Goal: Navigation & Orientation: Find specific page/section

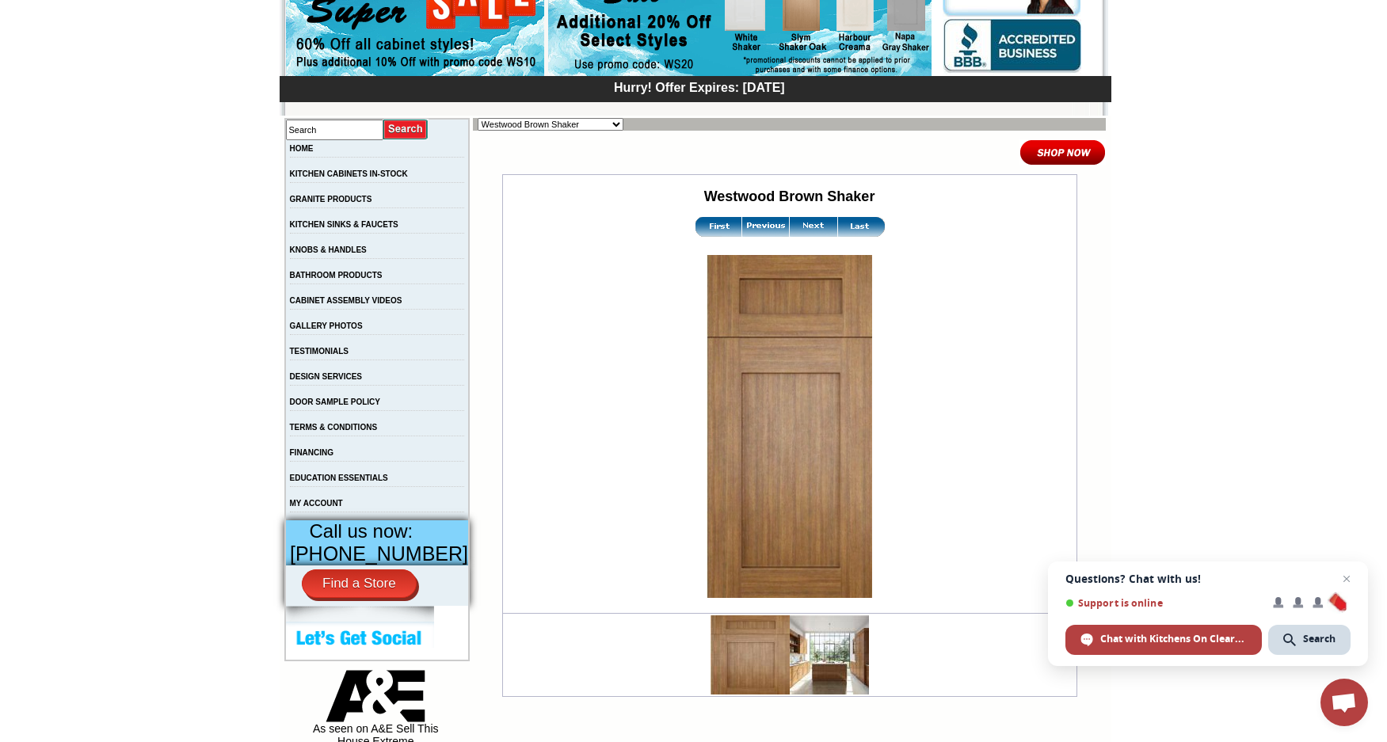
scroll to position [238, 0]
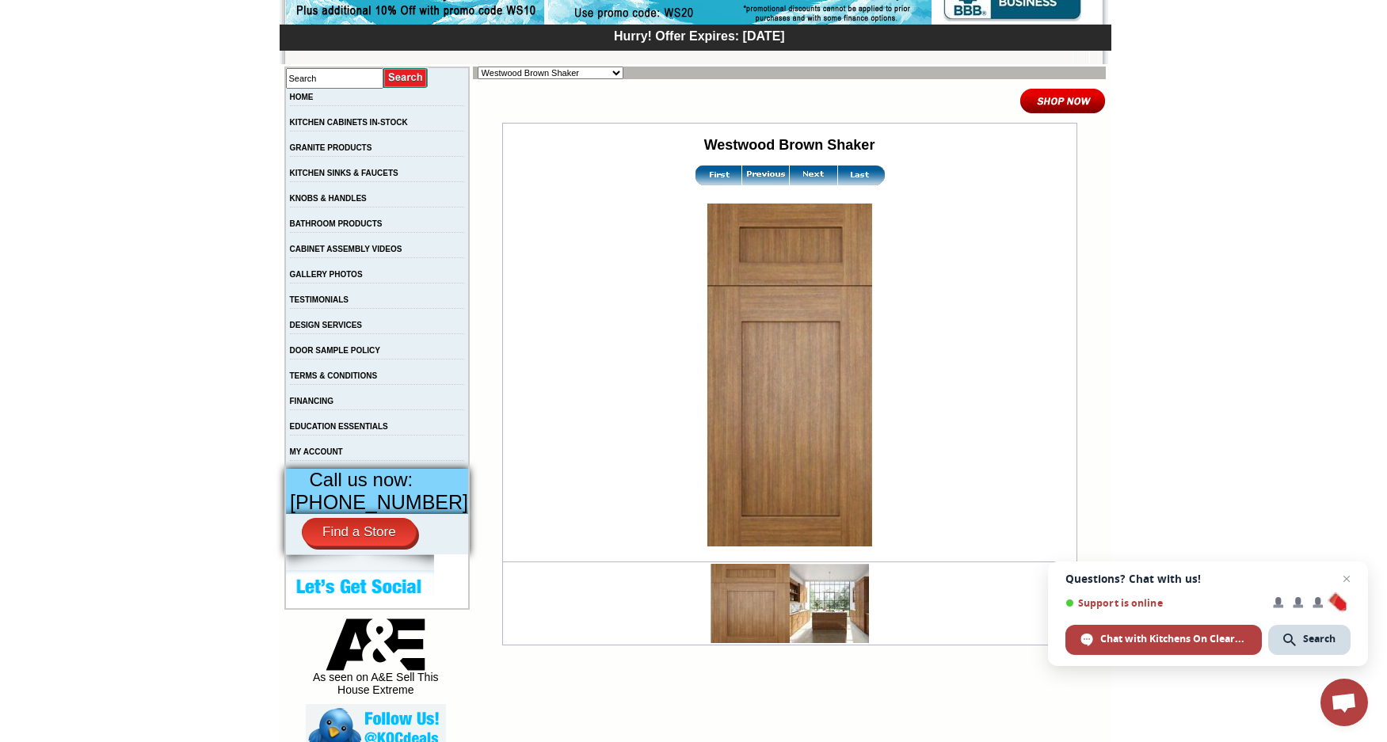
click at [842, 601] on img at bounding box center [829, 603] width 79 height 79
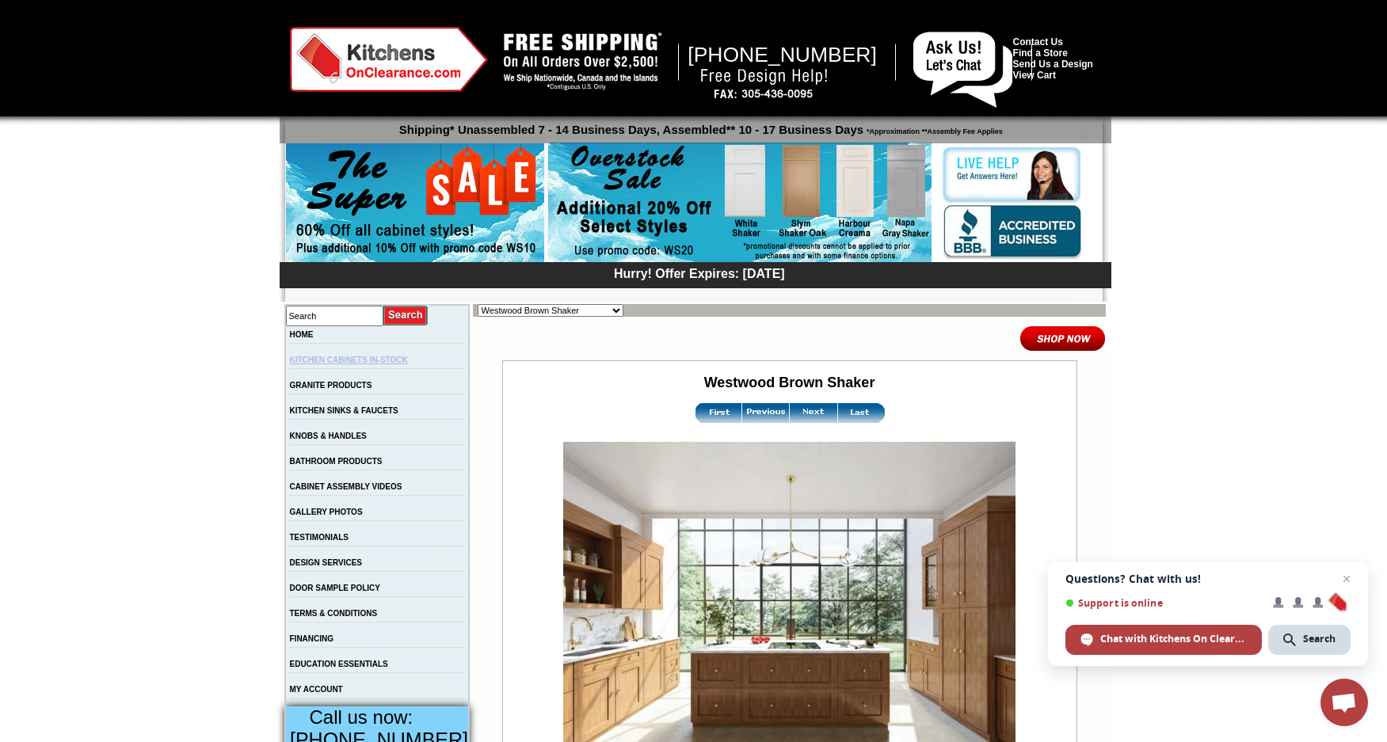
click at [349, 363] on link "KITCHEN CABINETS IN-STOCK" at bounding box center [349, 360] width 118 height 9
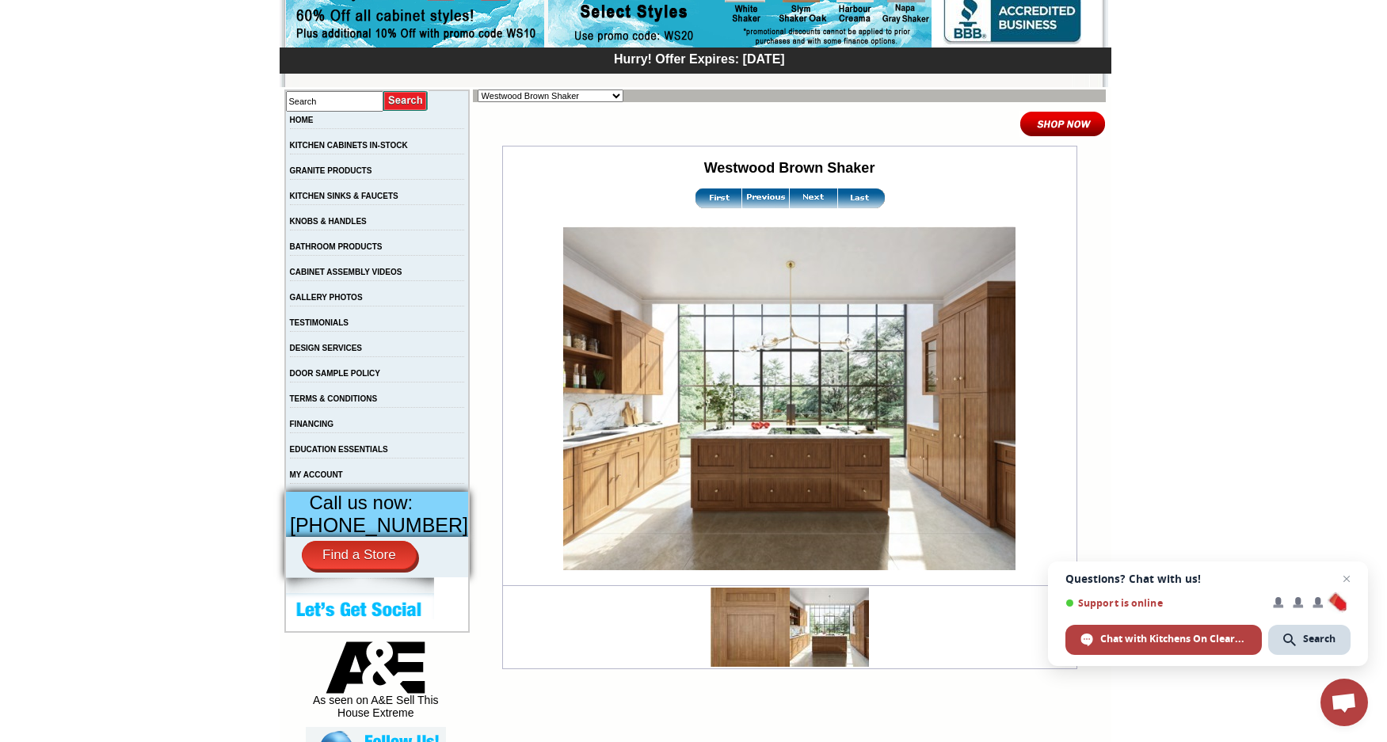
scroll to position [238, 0]
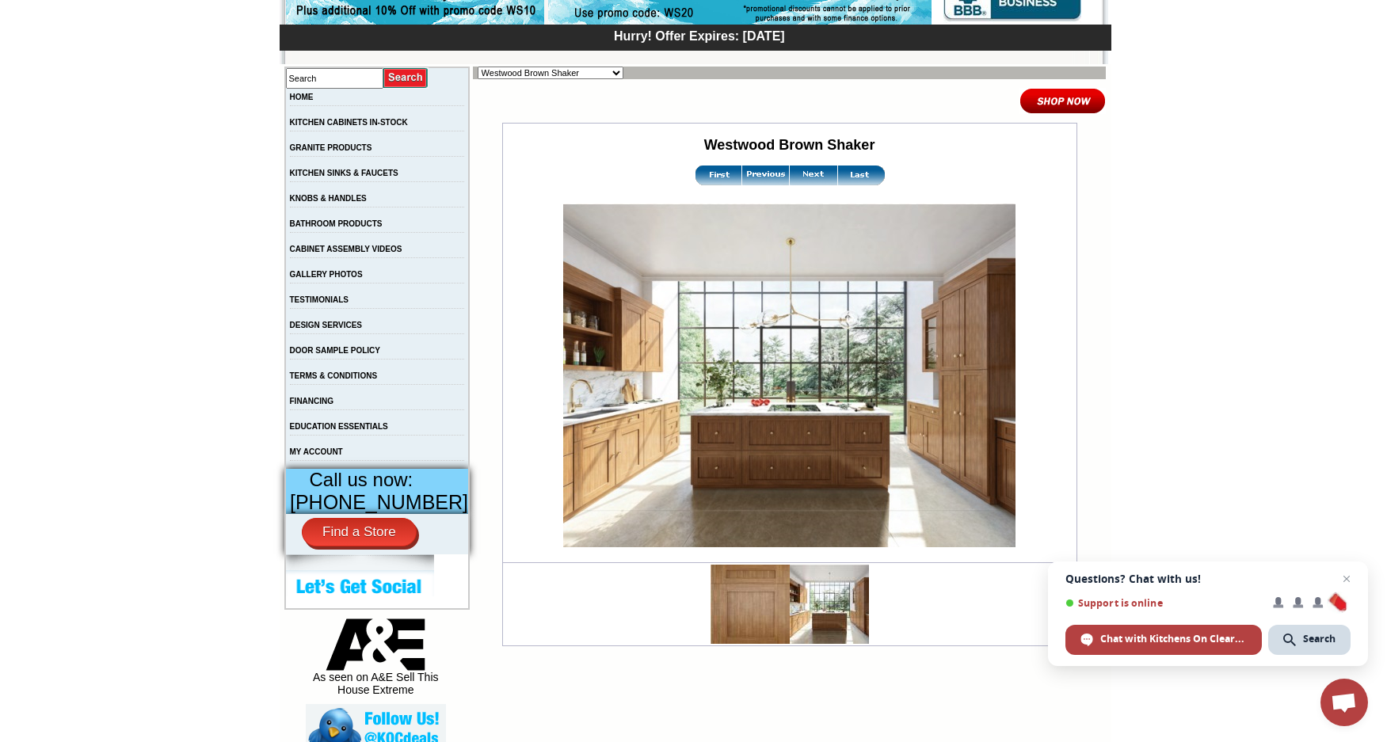
click at [729, 596] on img at bounding box center [750, 604] width 79 height 79
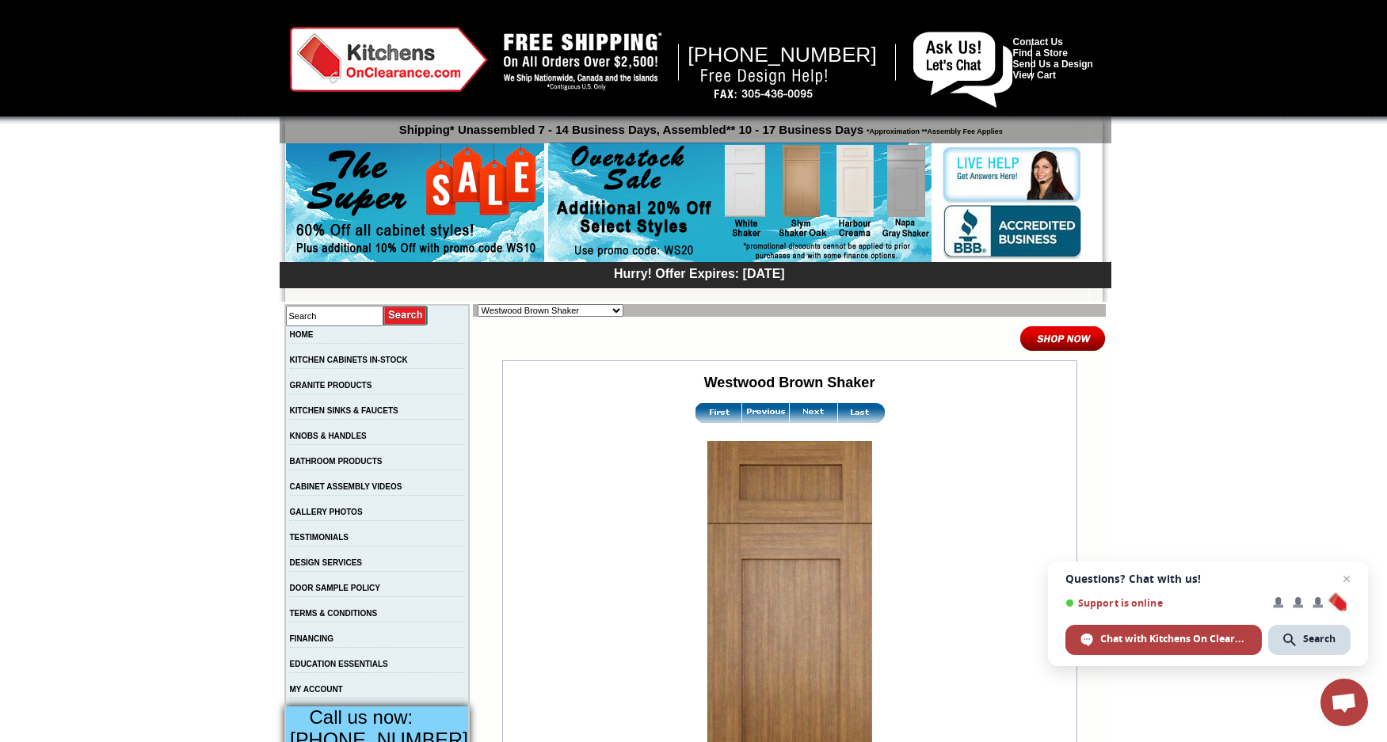
scroll to position [238, 0]
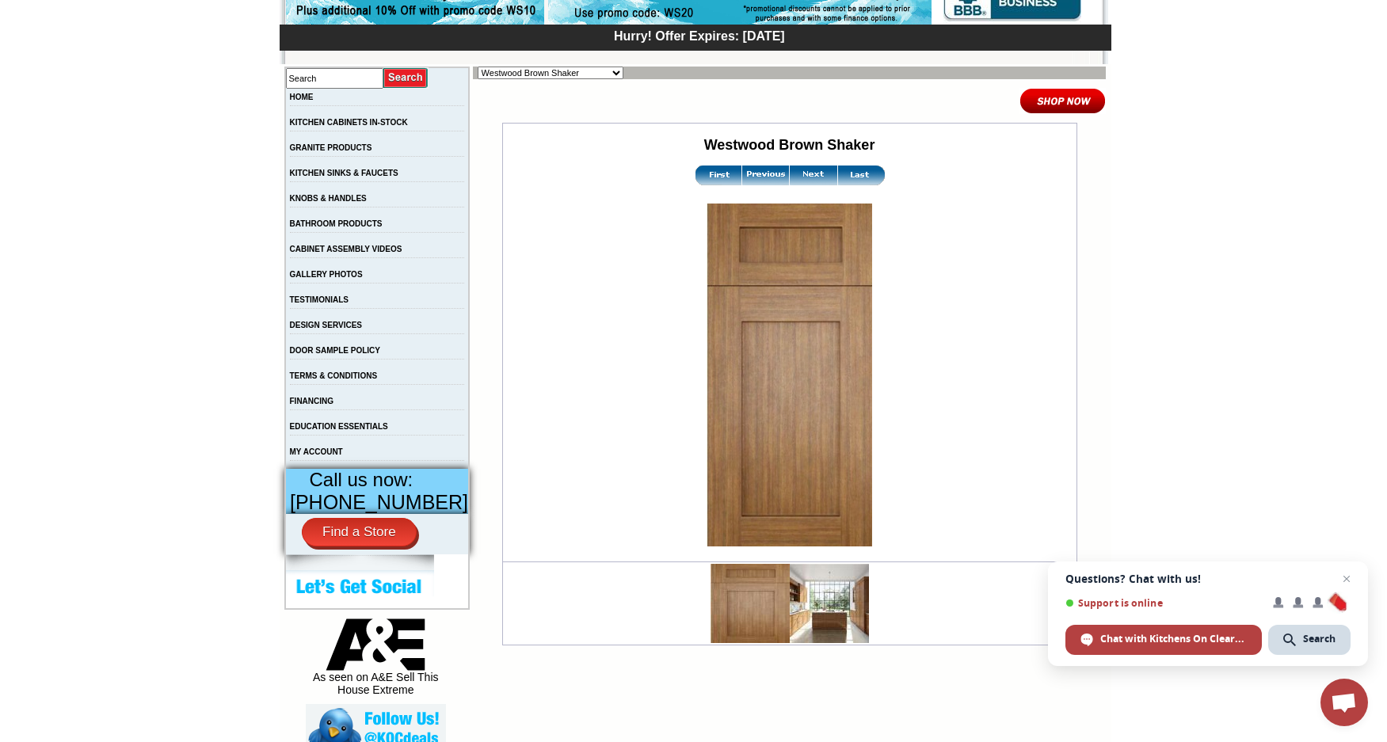
click at [838, 599] on img at bounding box center [829, 603] width 79 height 79
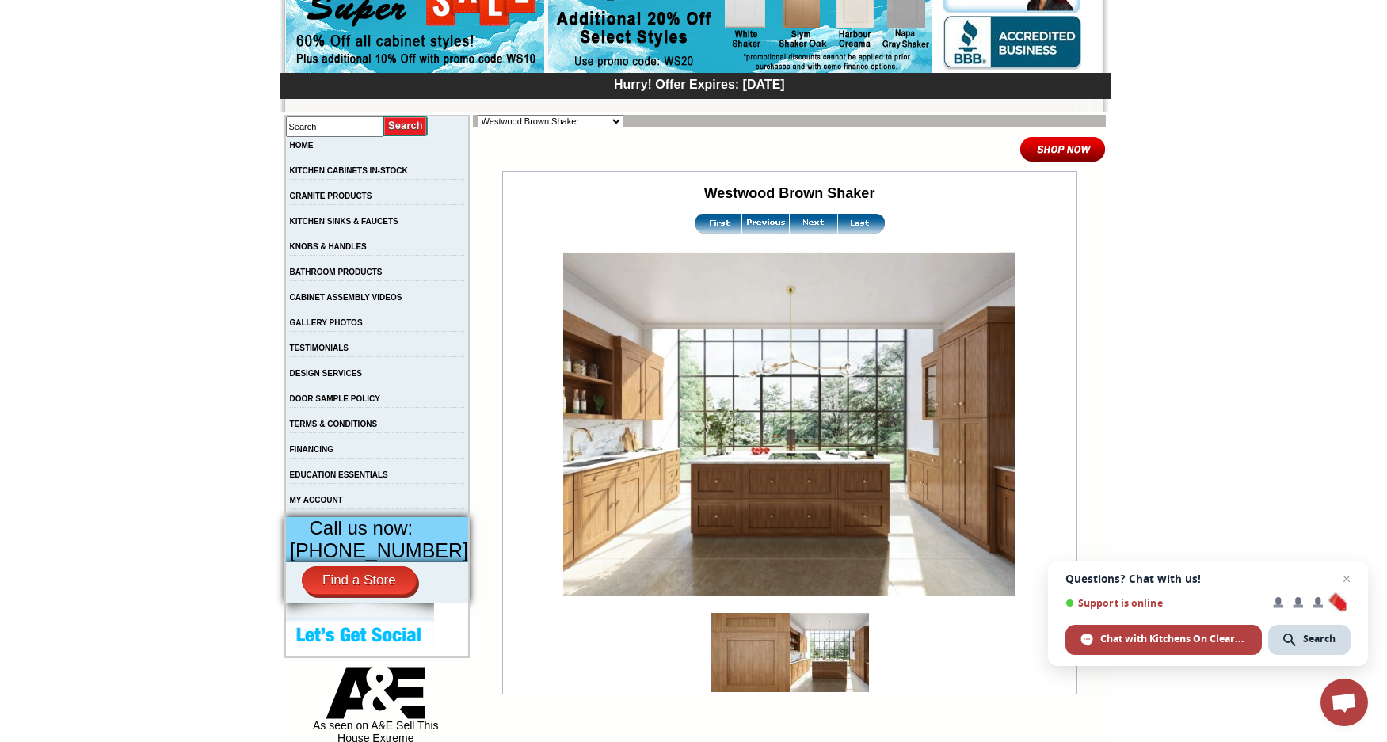
scroll to position [238, 0]
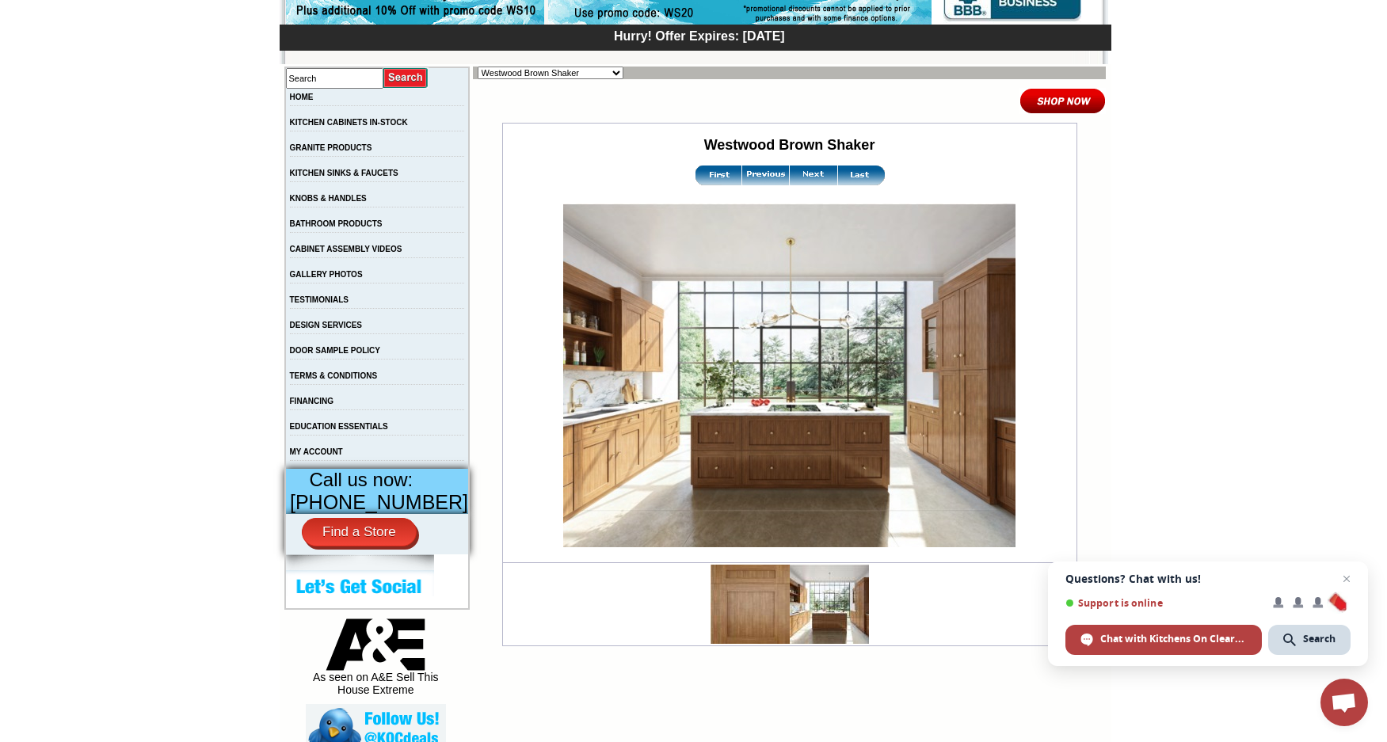
click at [730, 592] on img at bounding box center [750, 604] width 79 height 79
